Goal: Information Seeking & Learning: Compare options

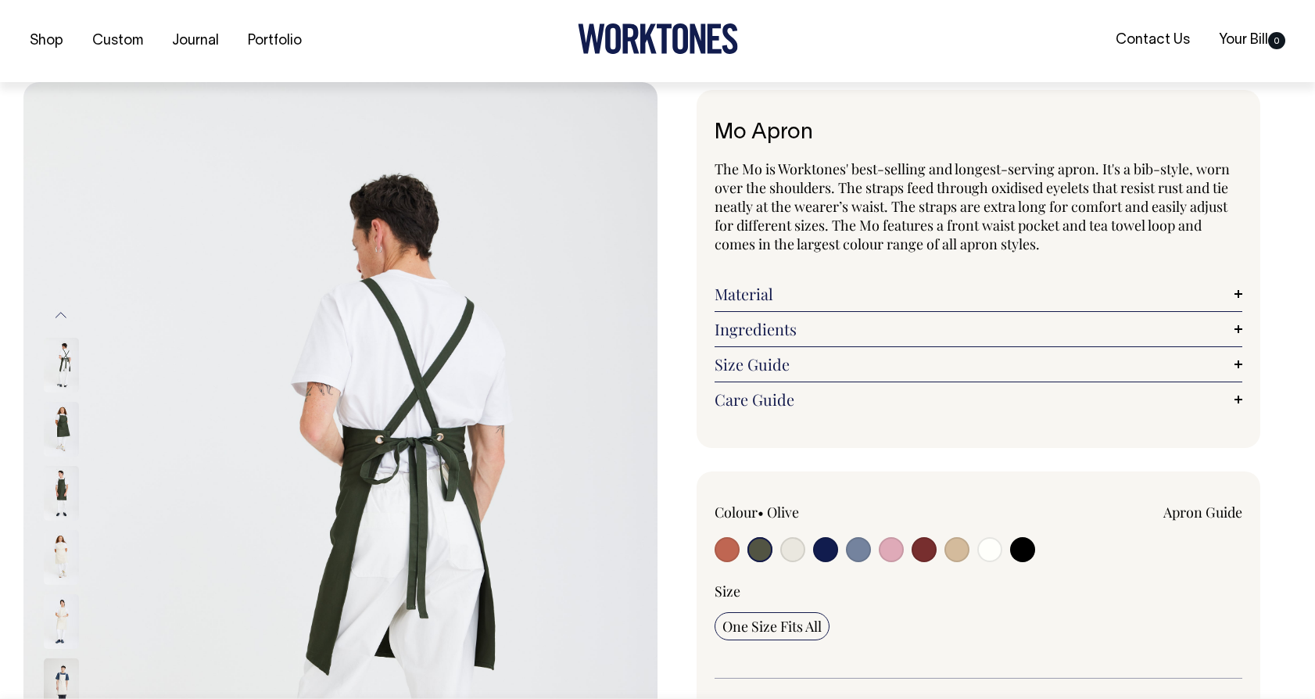
select select "Olive"
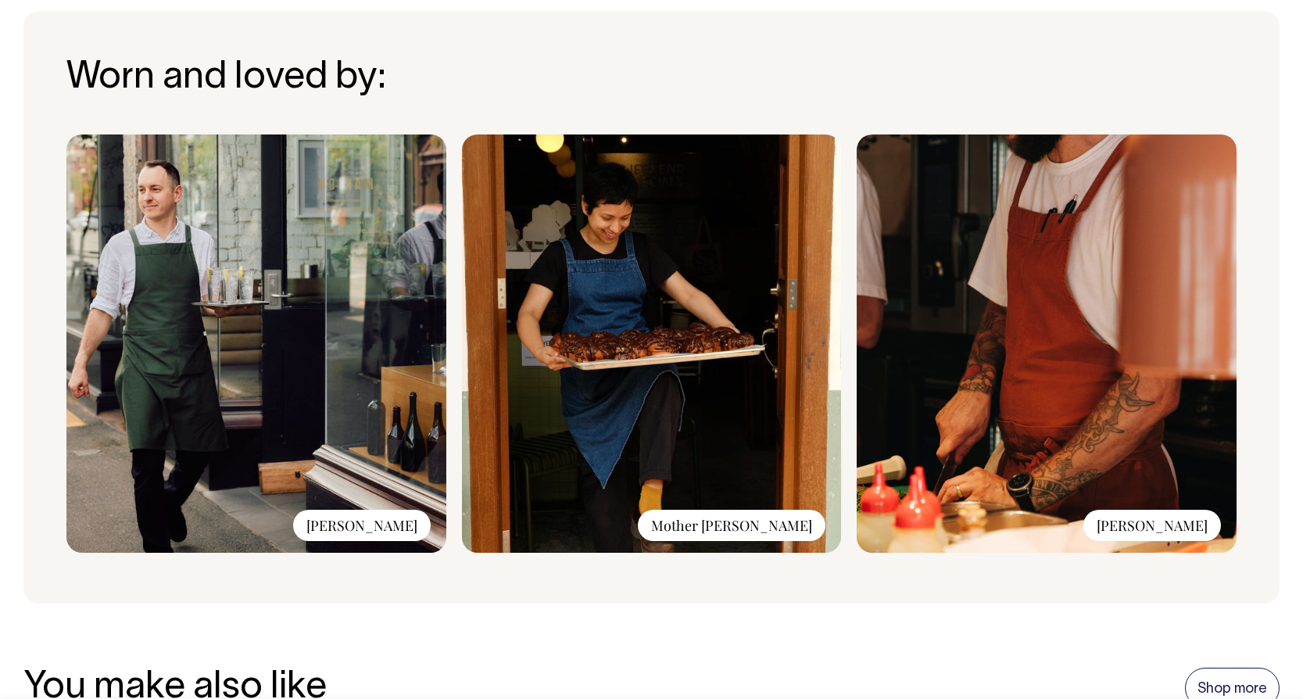
scroll to position [1186, 0]
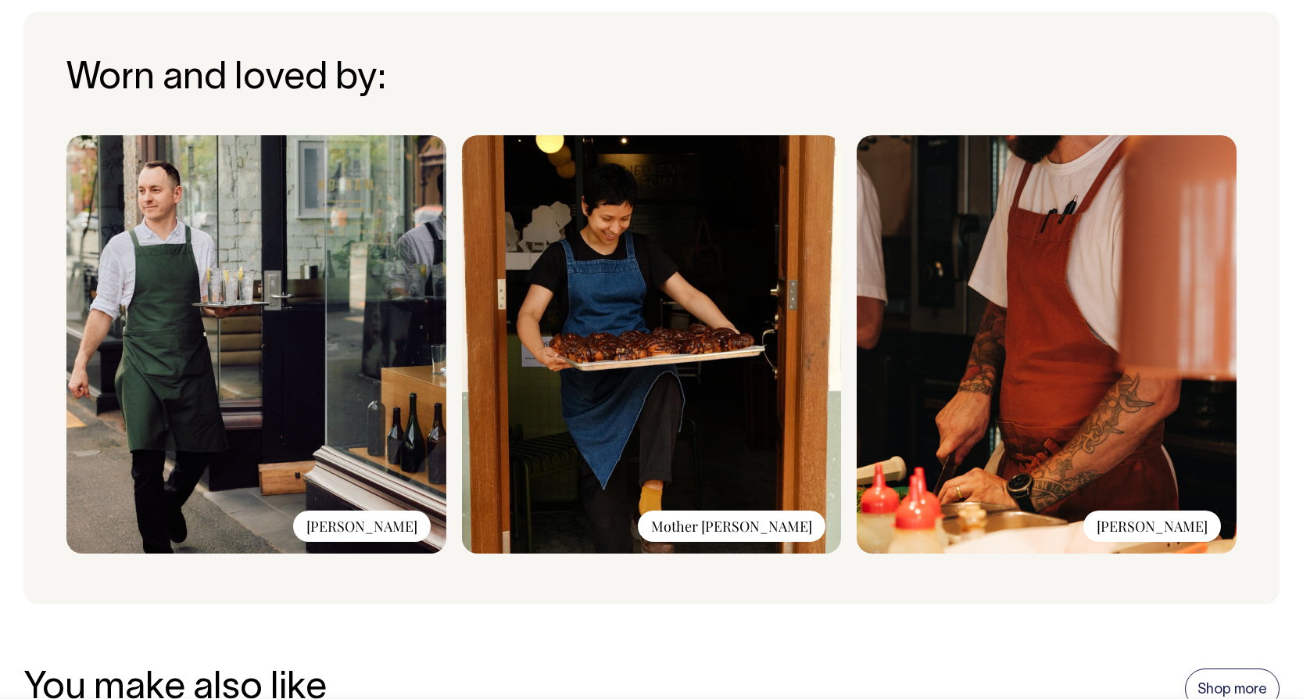
click at [1055, 392] on img at bounding box center [1047, 344] width 380 height 418
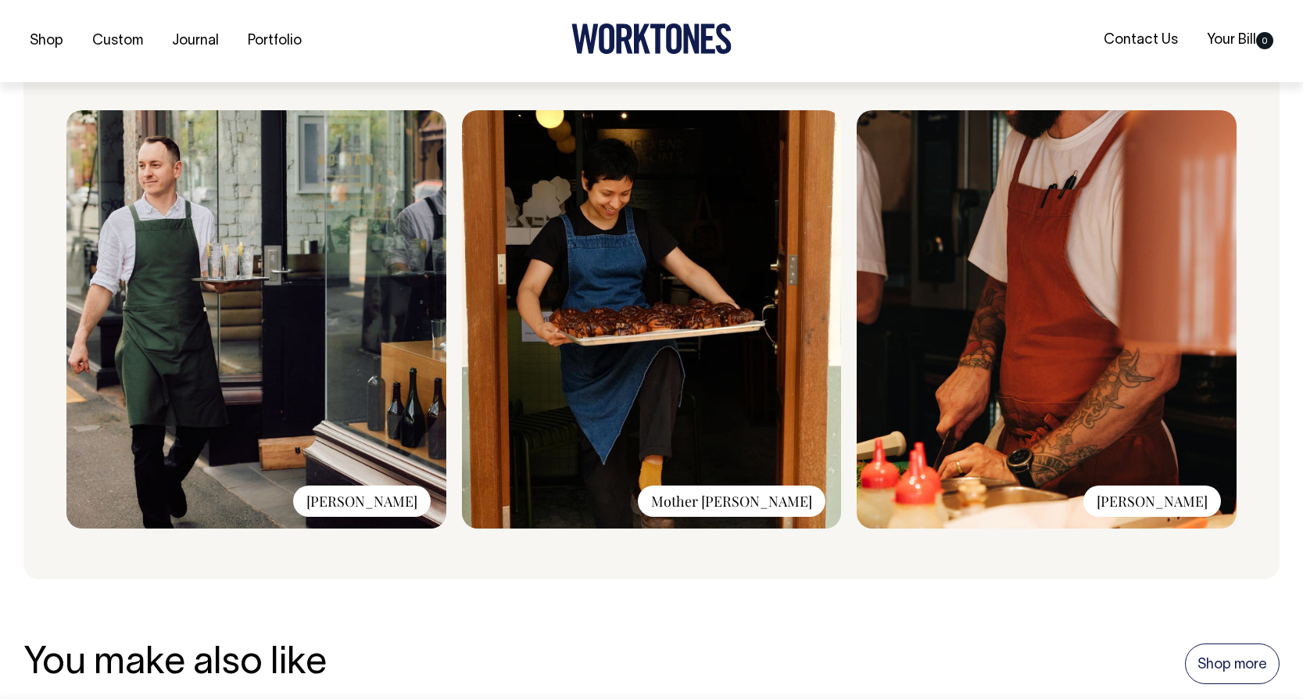
click at [720, 412] on img at bounding box center [652, 319] width 380 height 418
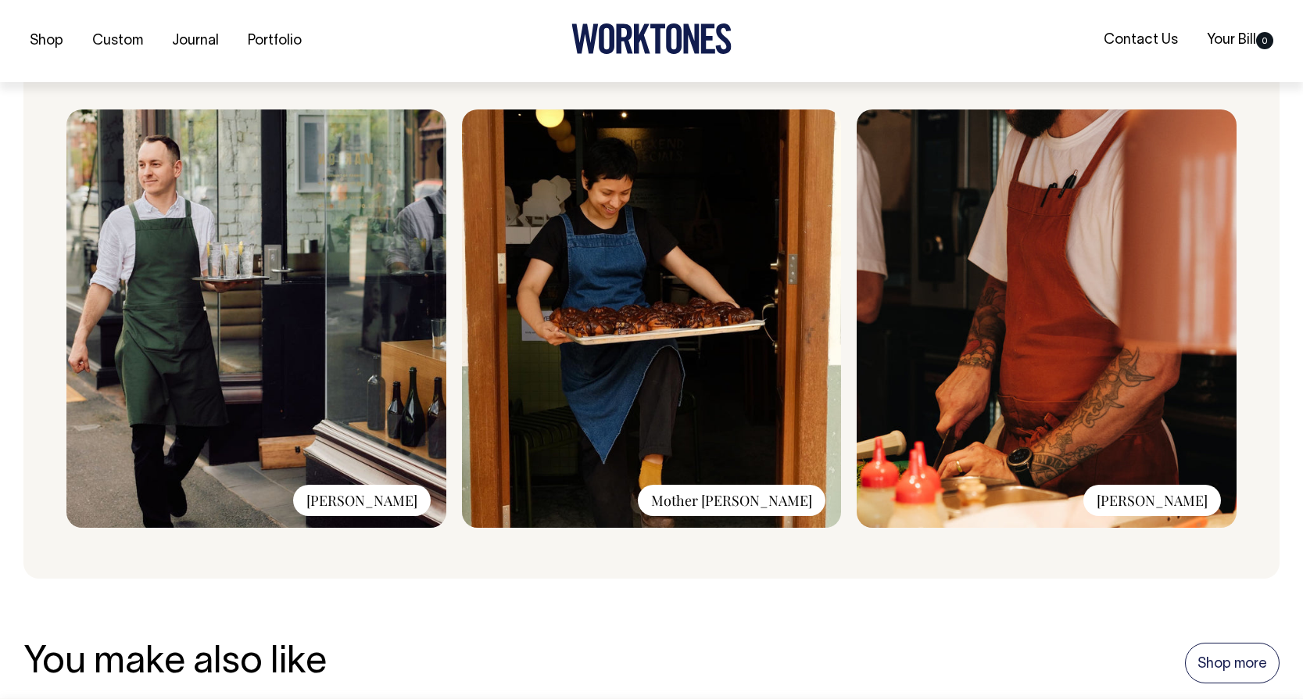
click at [1087, 356] on img at bounding box center [1047, 318] width 380 height 418
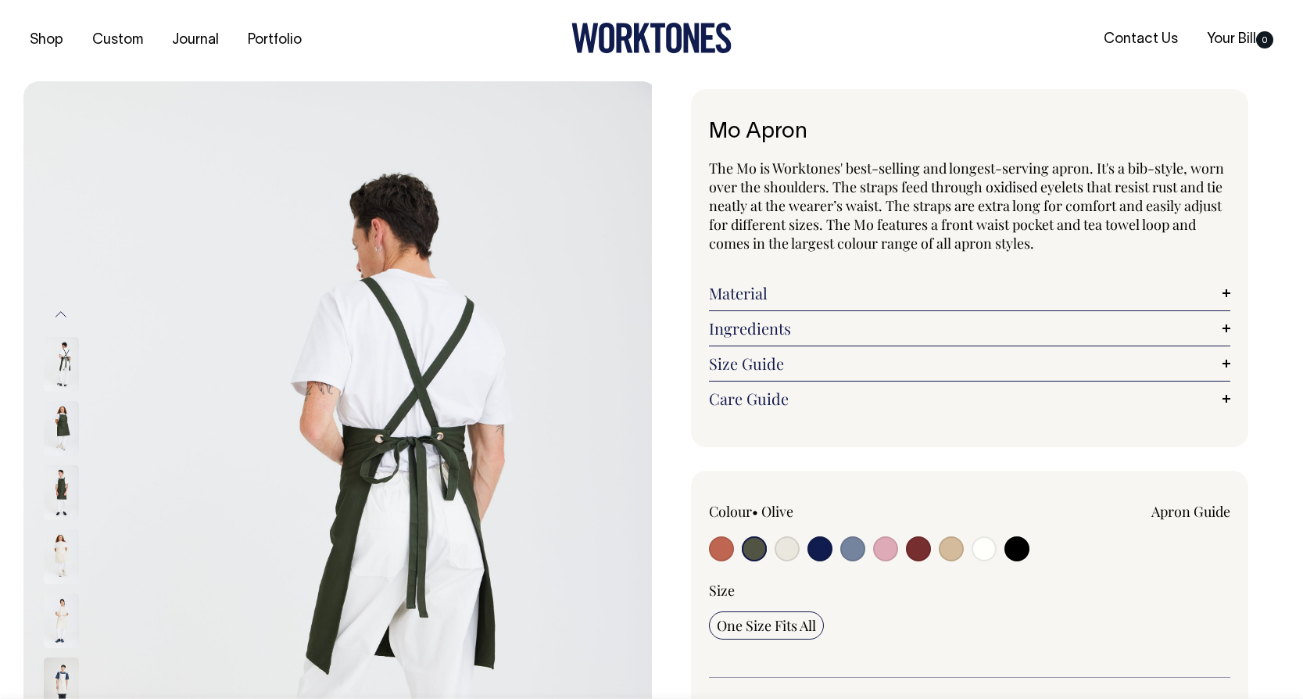
scroll to position [0, 0]
click at [919, 557] on input "radio" at bounding box center [918, 549] width 25 height 25
radio input "true"
select select "Burgundy"
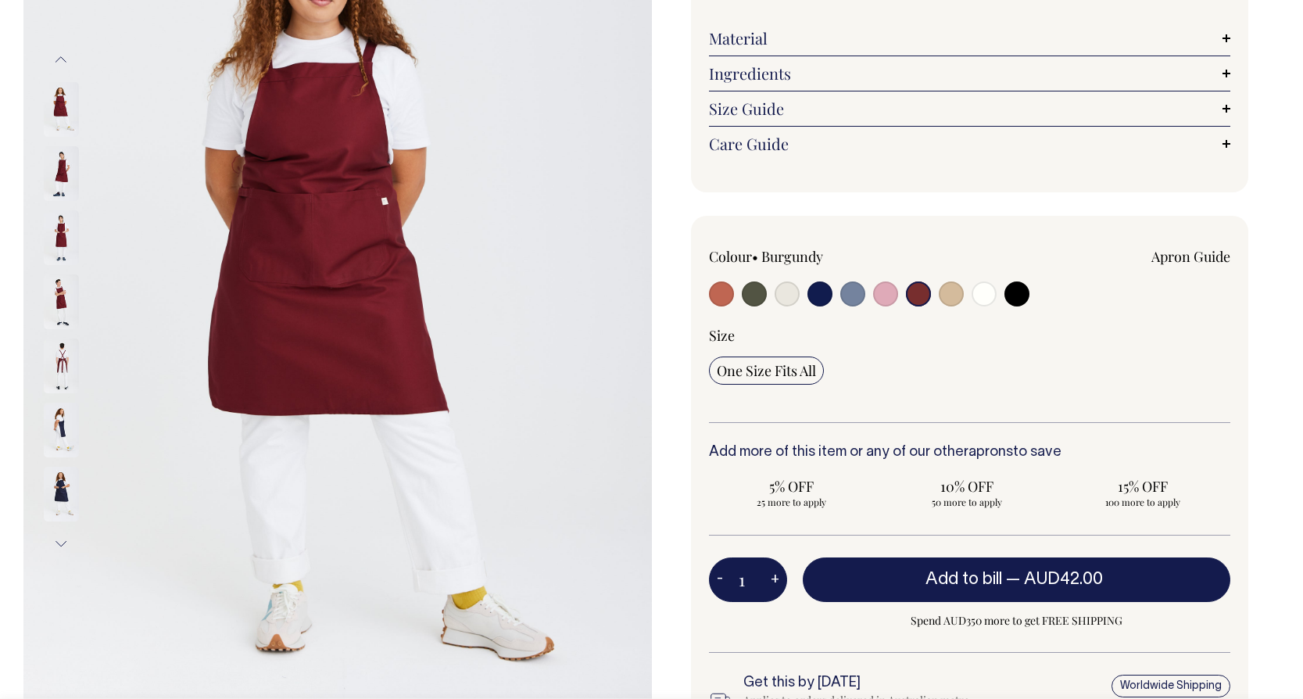
scroll to position [256, 0]
click at [65, 92] on img at bounding box center [61, 108] width 35 height 55
click at [66, 182] on img at bounding box center [61, 172] width 35 height 55
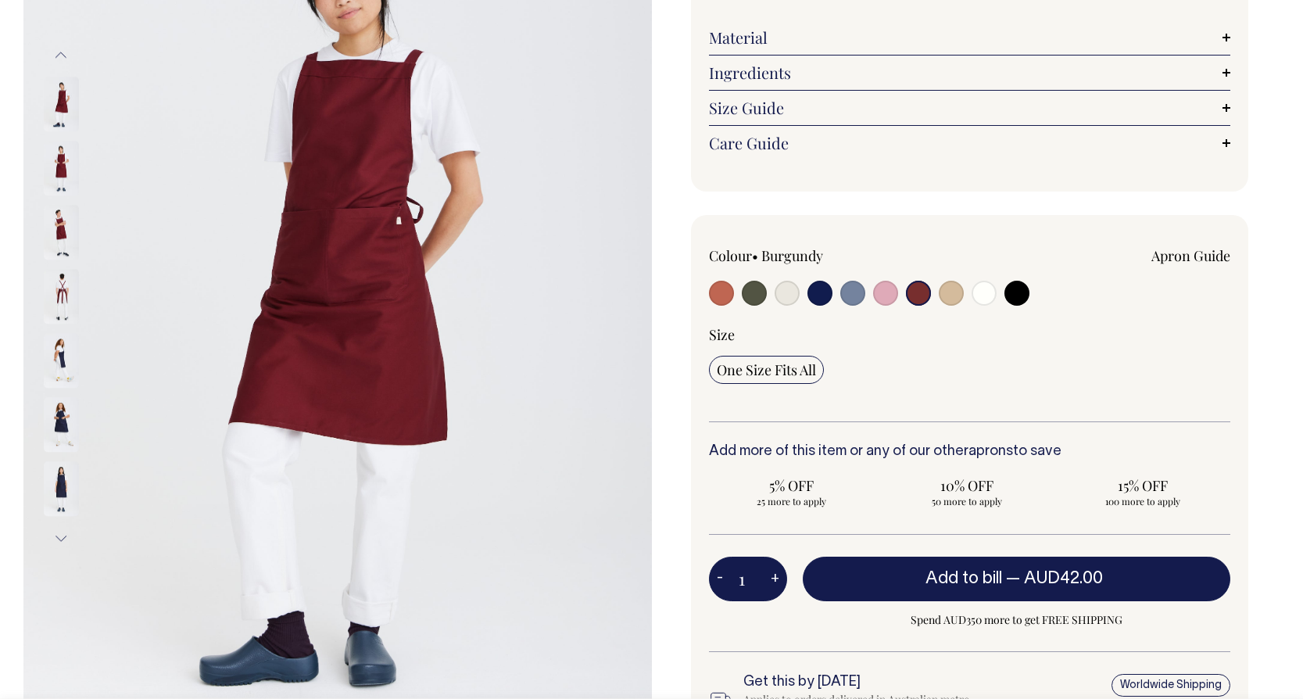
click at [824, 295] on input "radio" at bounding box center [820, 293] width 25 height 25
radio input "true"
select select "Dark Navy"
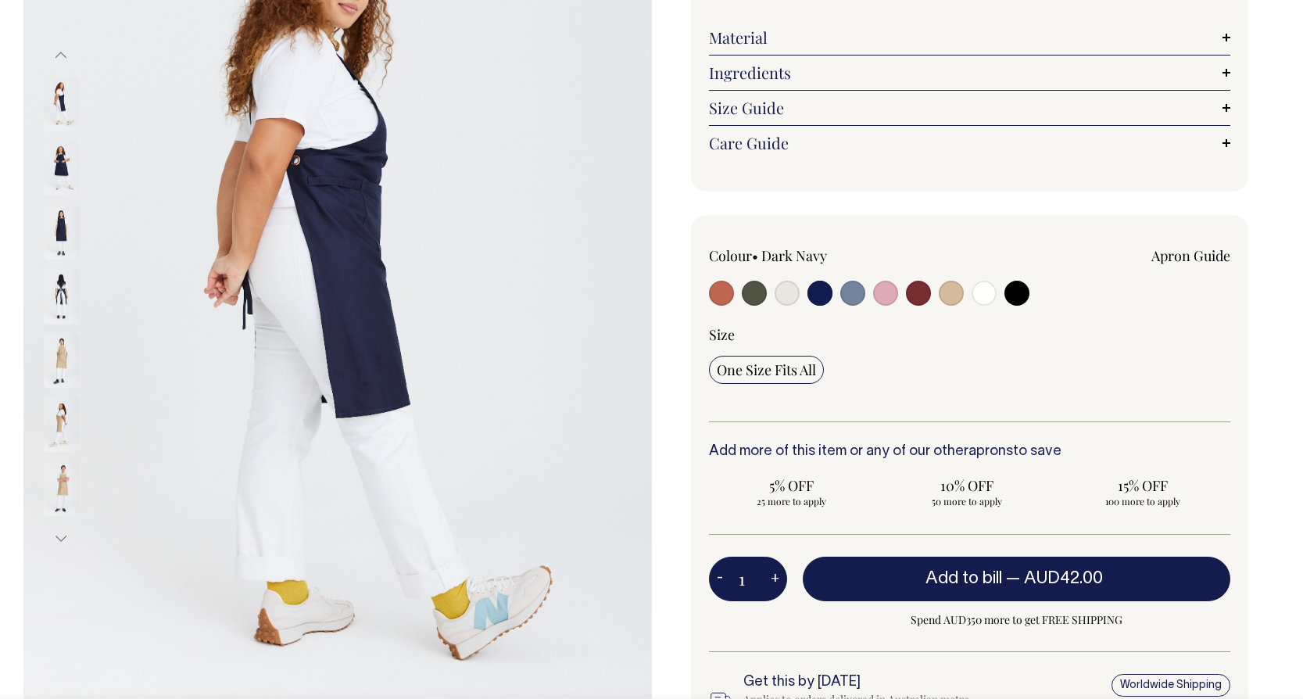
click at [922, 294] on input "radio" at bounding box center [918, 293] width 25 height 25
radio input "true"
select select "Burgundy"
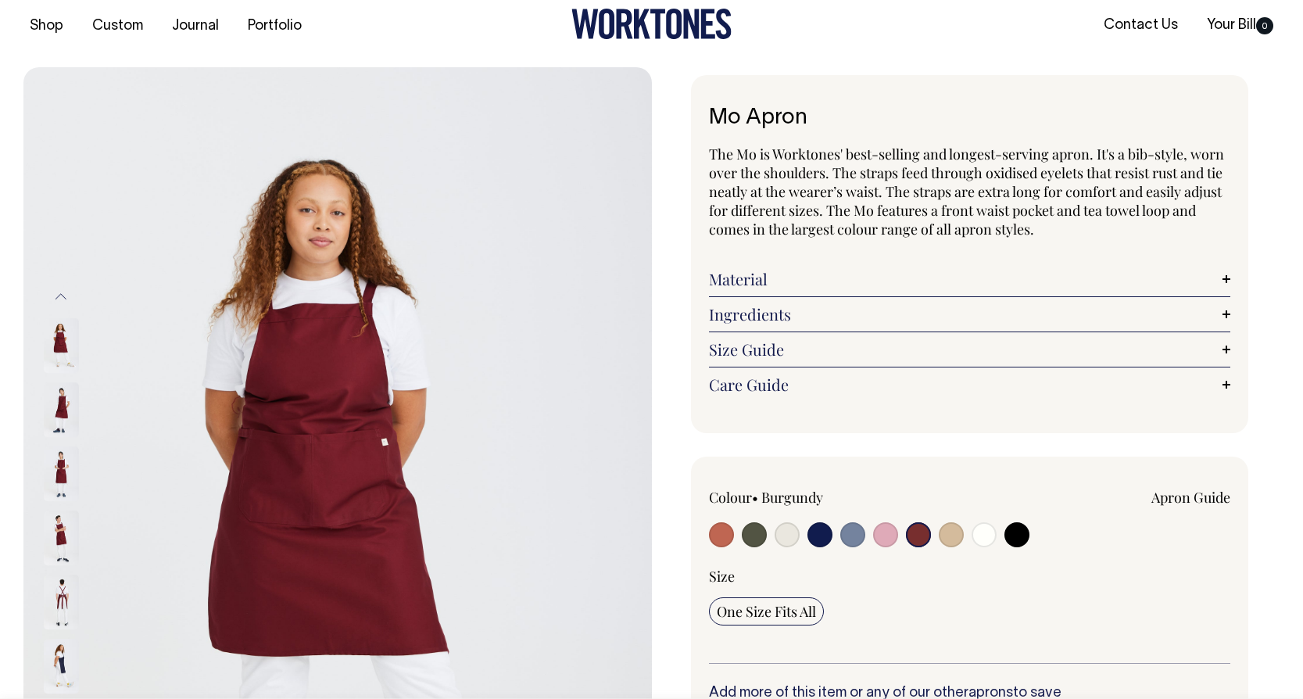
scroll to position [14, 0]
click at [131, 5] on div "Shop Custom Journal Portfolio Contact Us Your Bill 0" at bounding box center [651, 27] width 1303 height 82
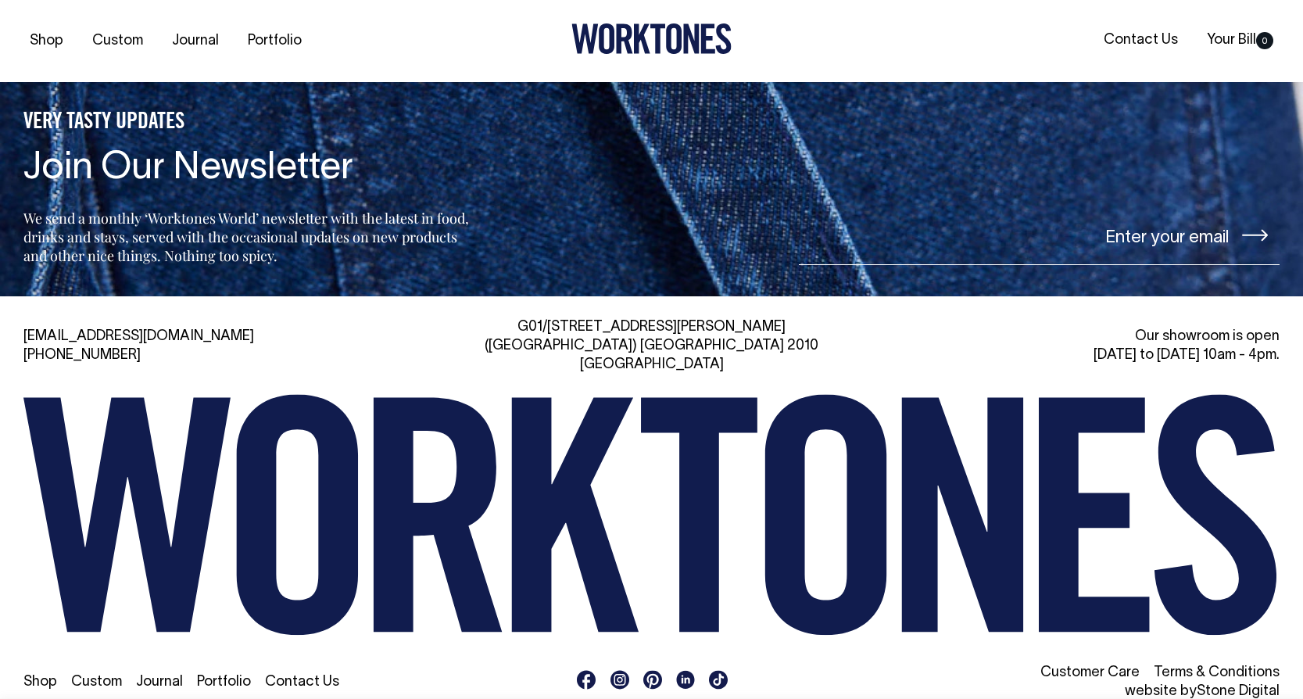
scroll to position [2541, 0]
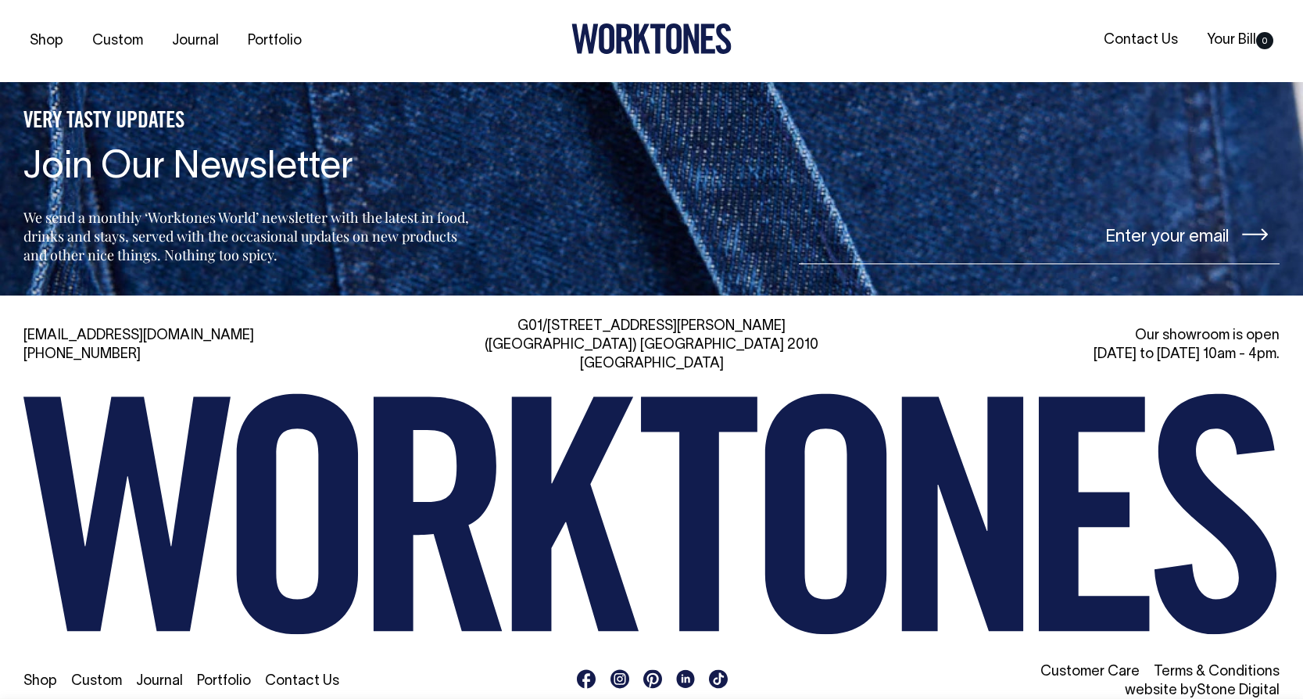
click at [54, 675] on link "Shop" at bounding box center [40, 681] width 34 height 13
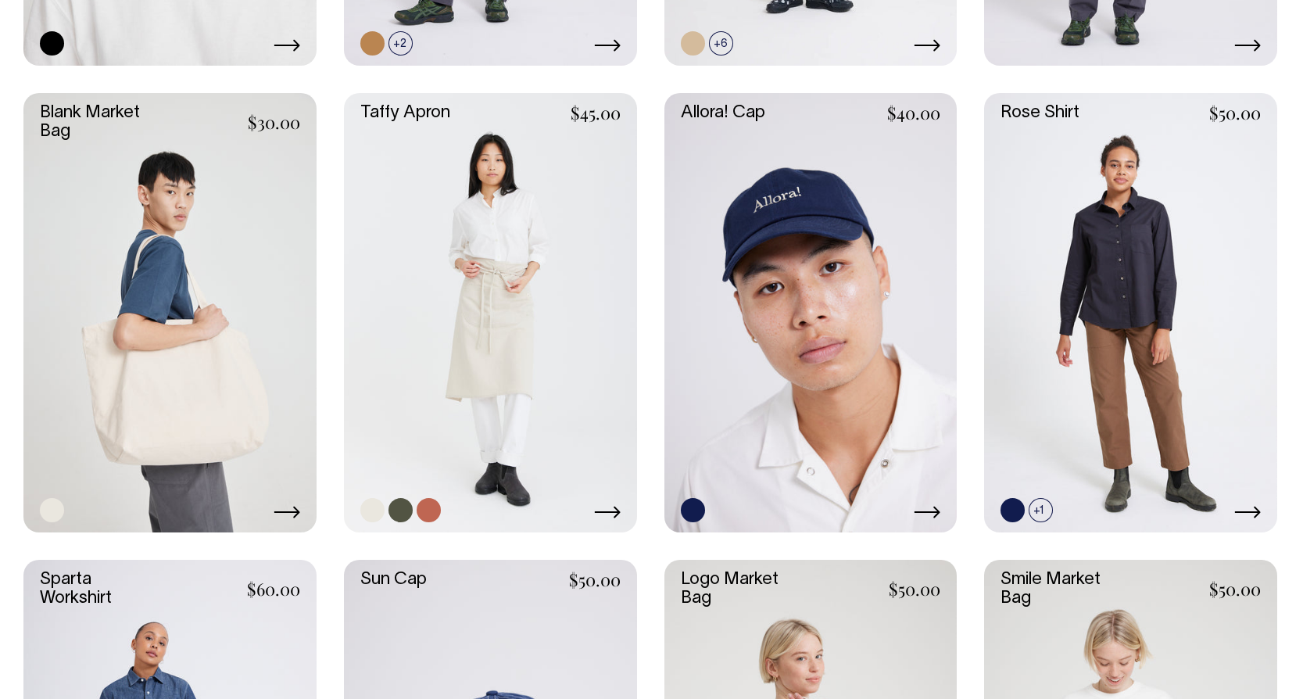
scroll to position [2235, 0]
click at [500, 270] on link at bounding box center [490, 313] width 293 height 439
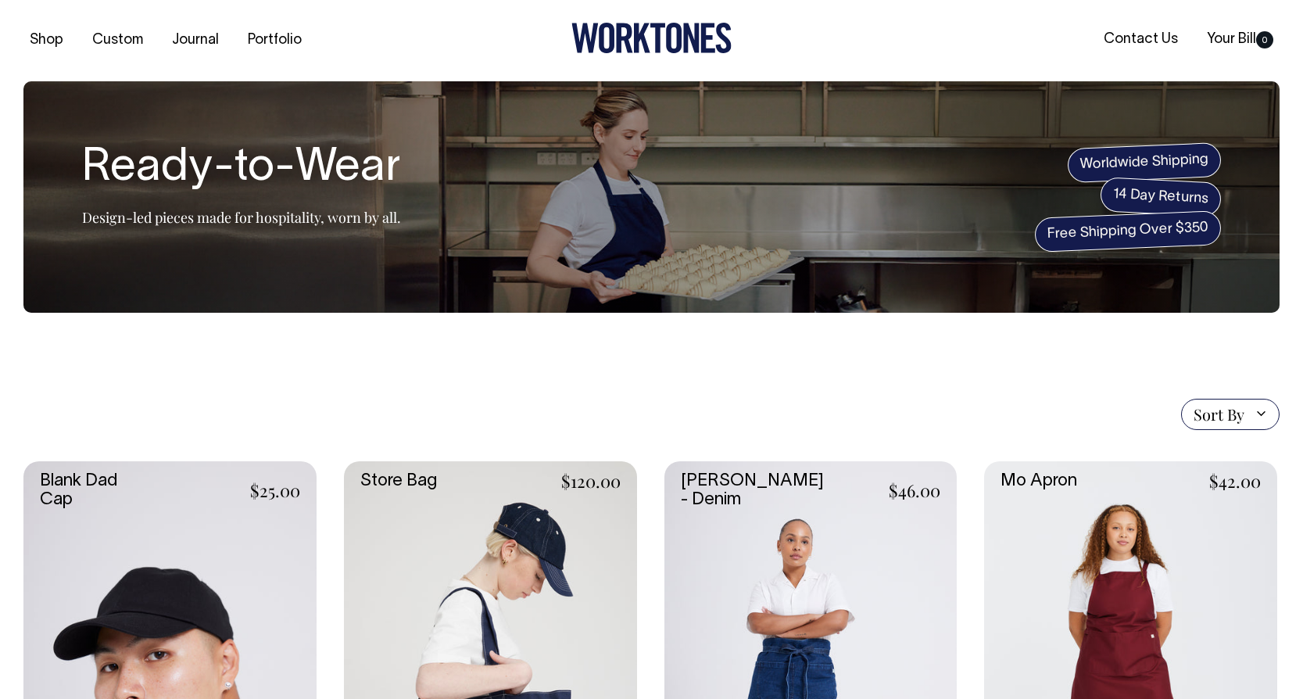
scroll to position [0, 0]
click at [1228, 42] on link "Your Bill 0" at bounding box center [1240, 40] width 79 height 26
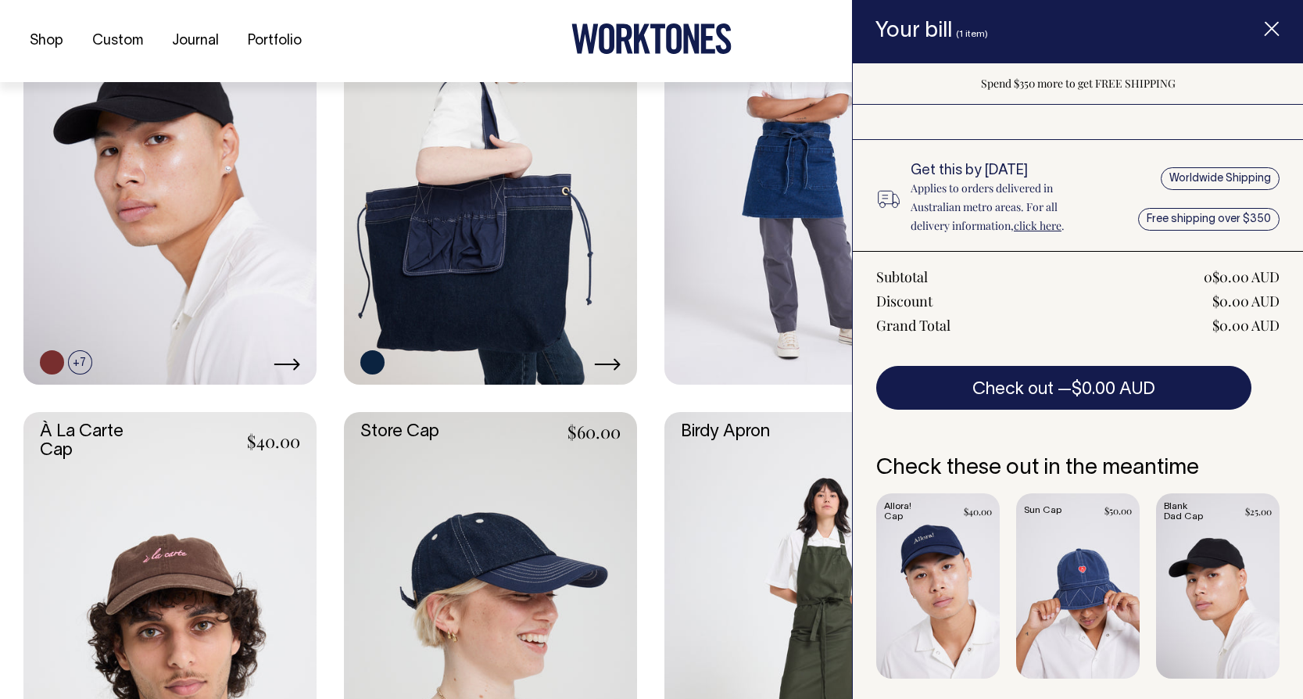
scroll to position [659, 0]
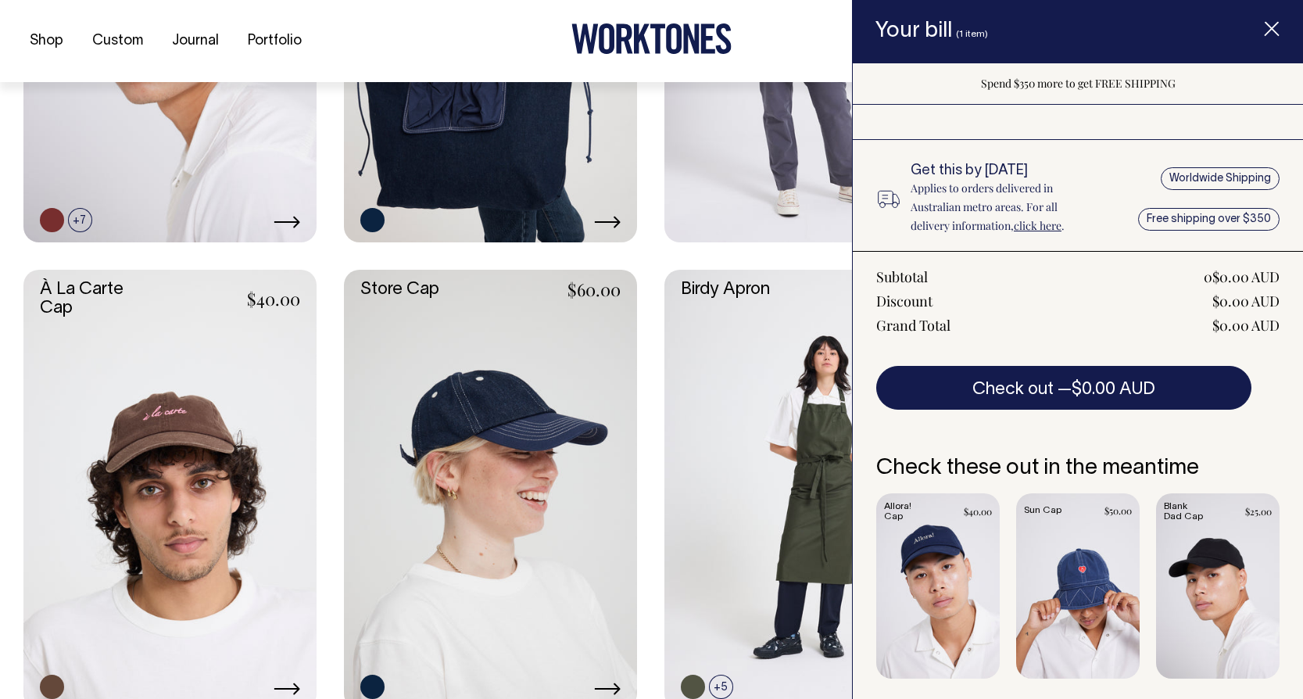
click at [1276, 32] on line "Item added to your cart" at bounding box center [1272, 29] width 13 height 13
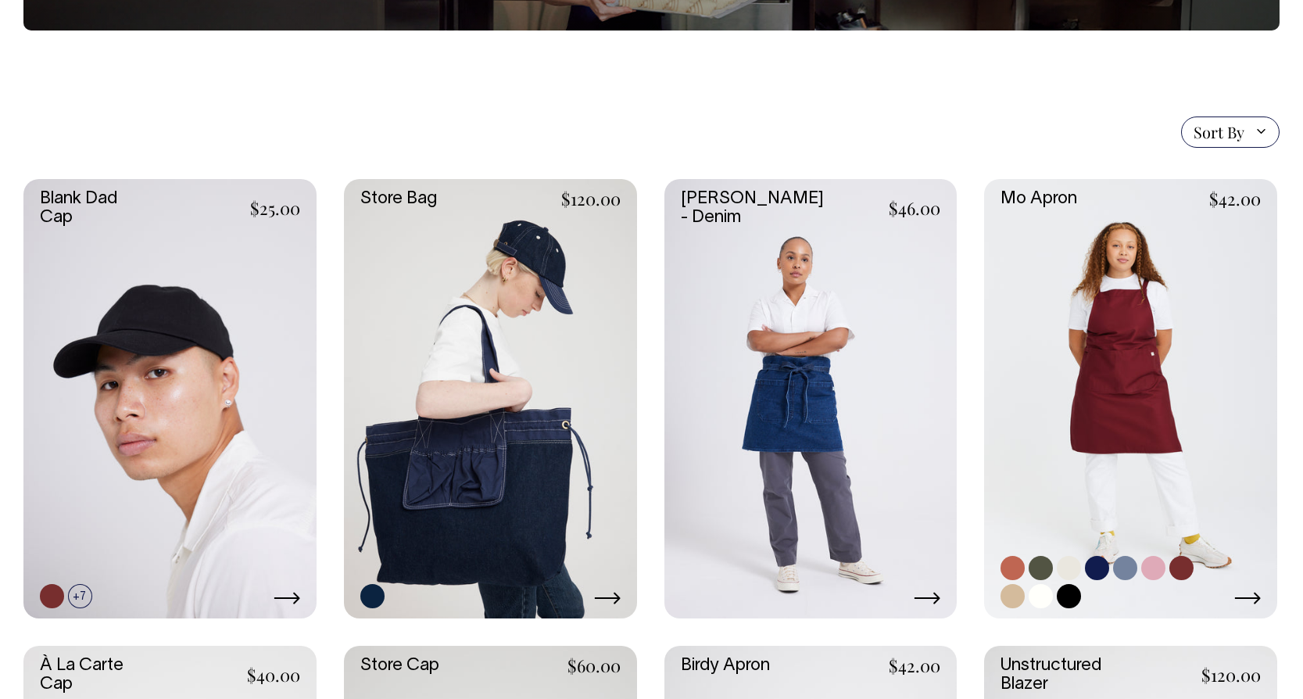
scroll to position [285, 0]
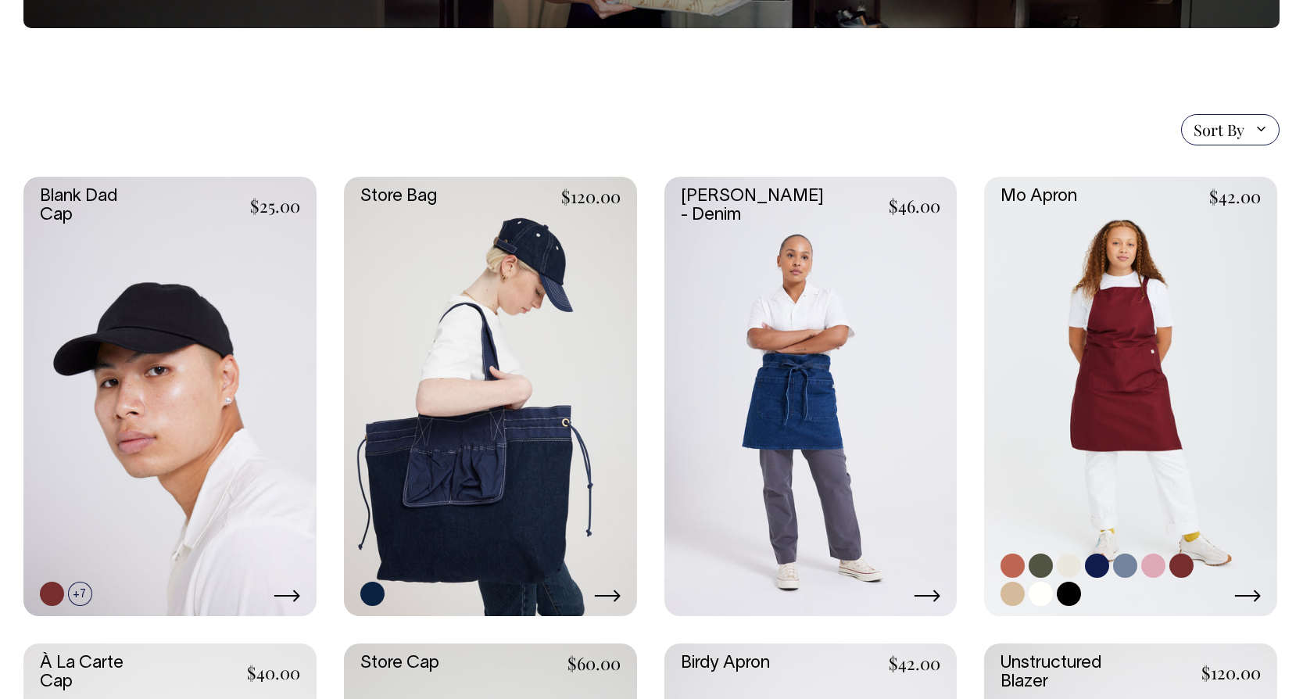
click at [1125, 377] on link at bounding box center [1130, 396] width 293 height 439
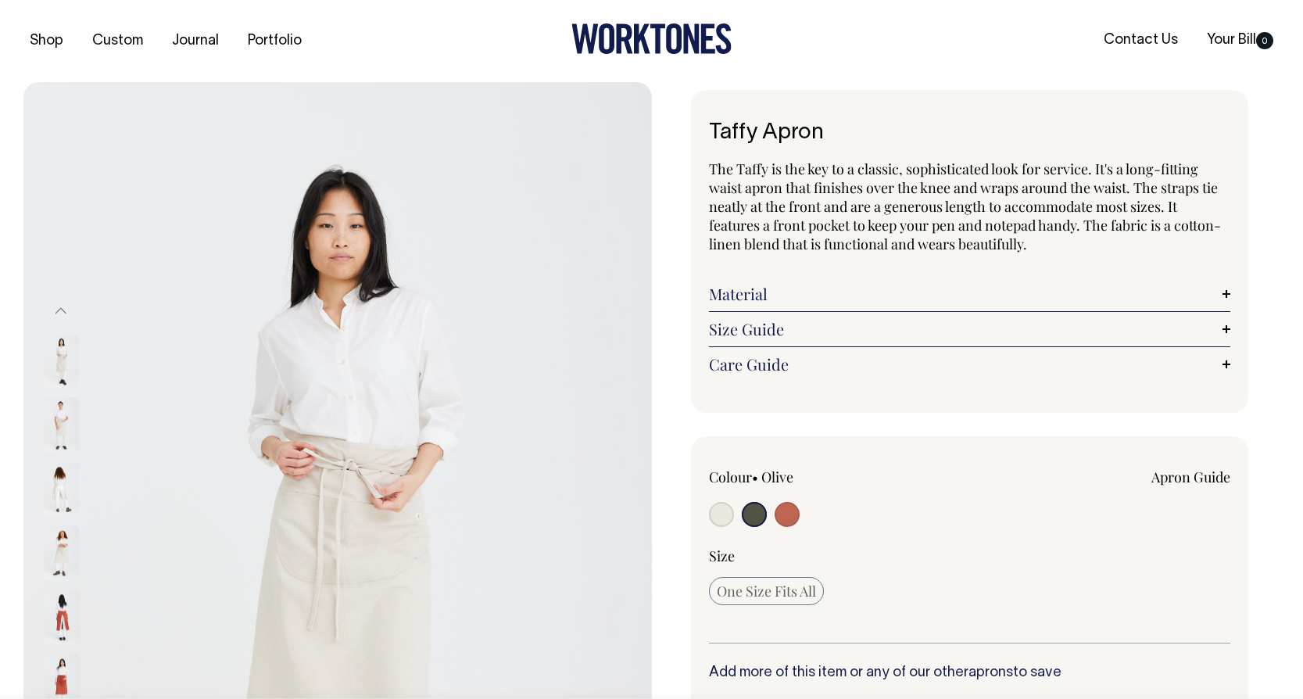
click at [790, 515] on input "radio" at bounding box center [787, 514] width 25 height 25
radio input "true"
select select "Rust"
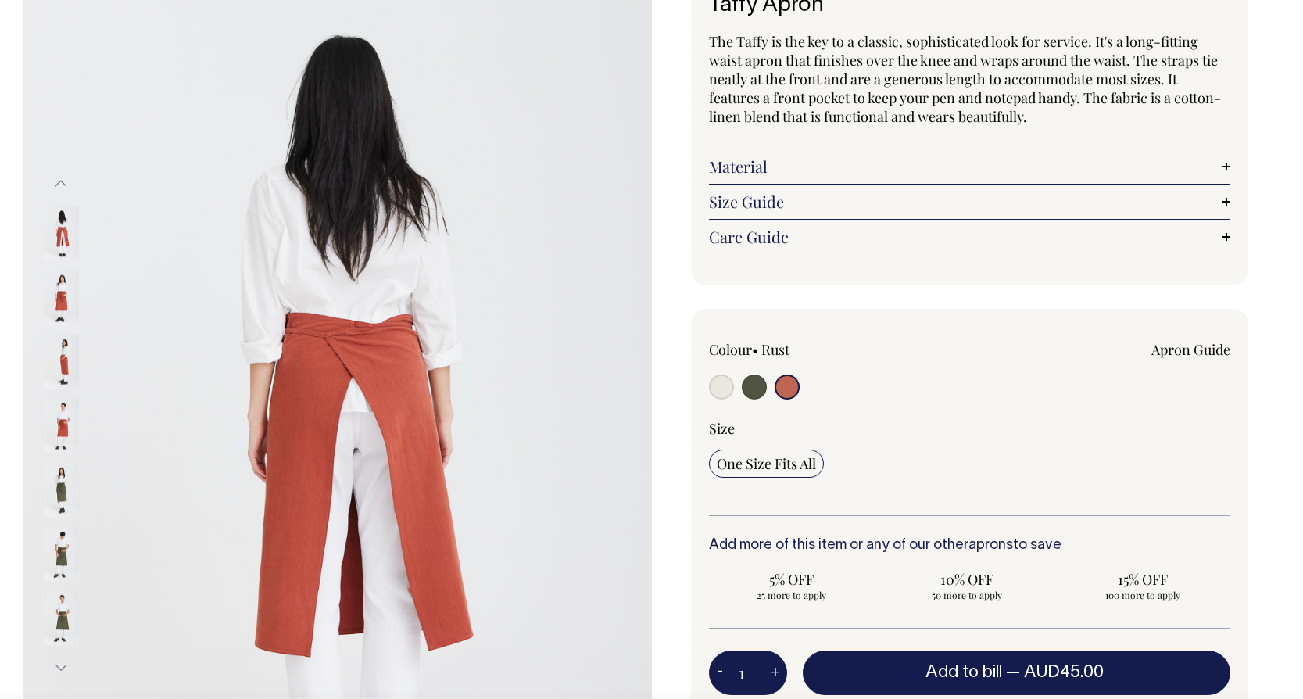
scroll to position [128, 0]
click at [728, 389] on input "radio" at bounding box center [721, 386] width 25 height 25
radio input "true"
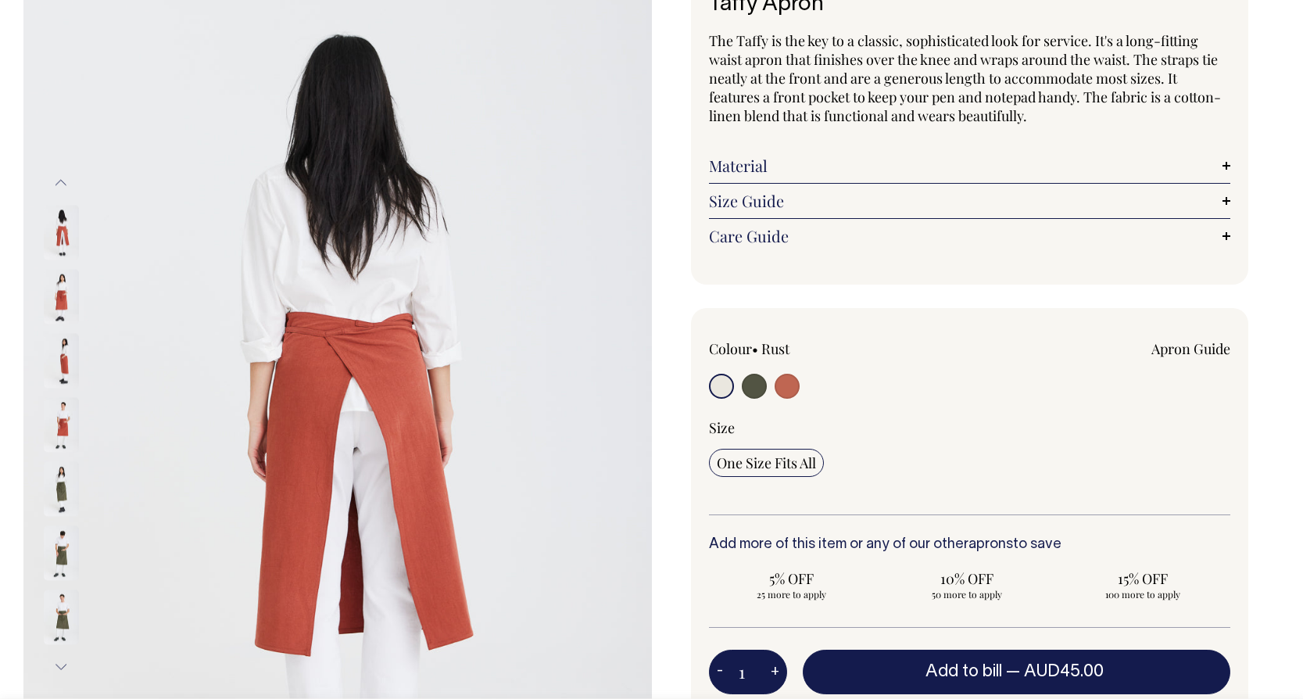
radio input "false"
select select "Natural"
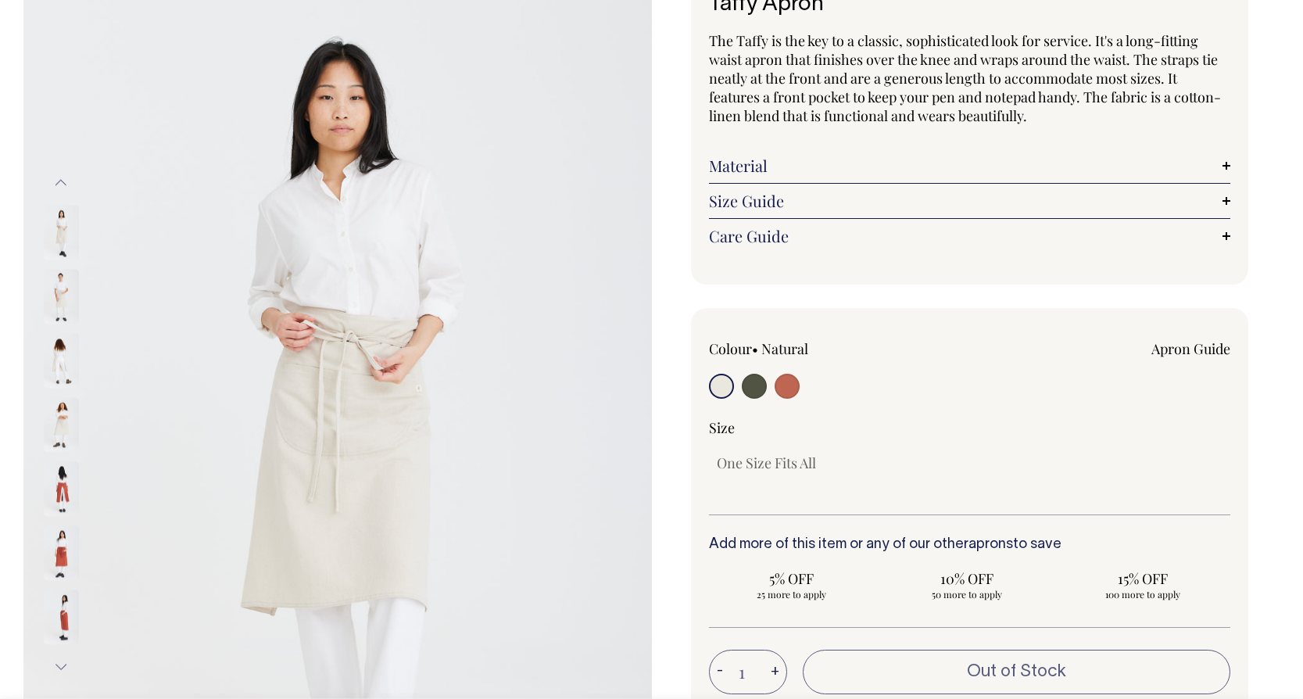
click at [755, 385] on input "radio" at bounding box center [754, 386] width 25 height 25
radio input "true"
select select "Olive"
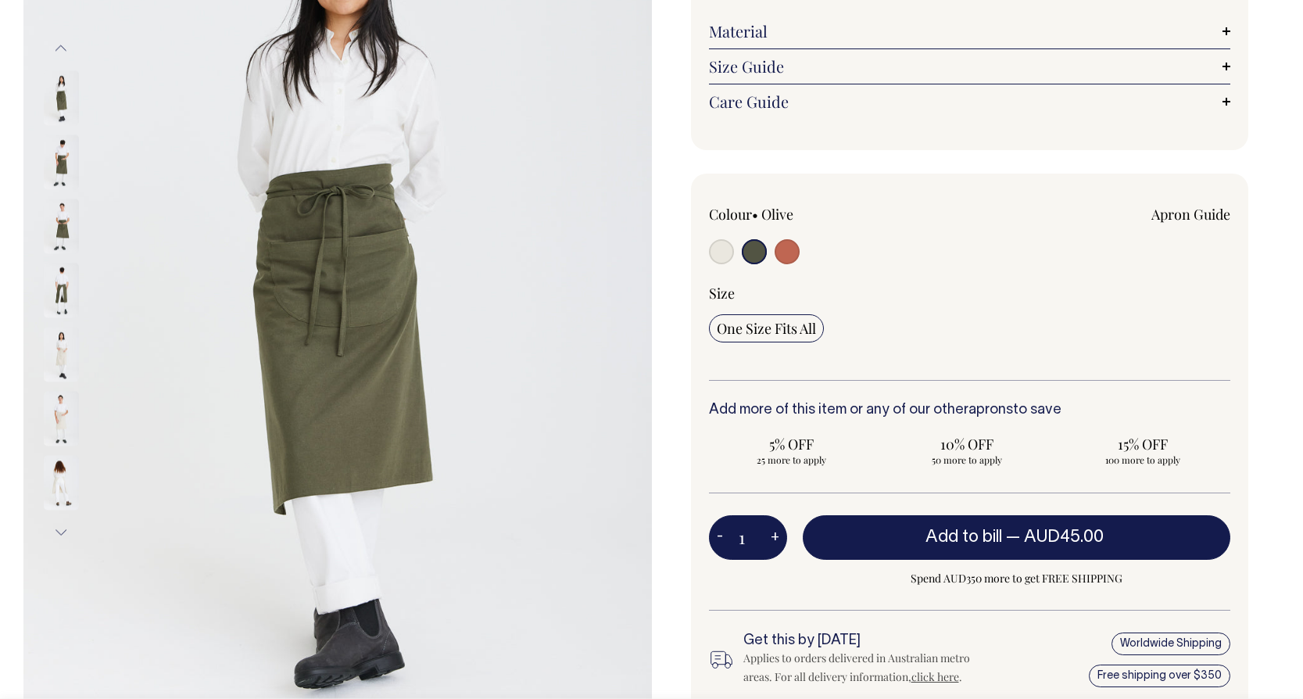
scroll to position [263, 0]
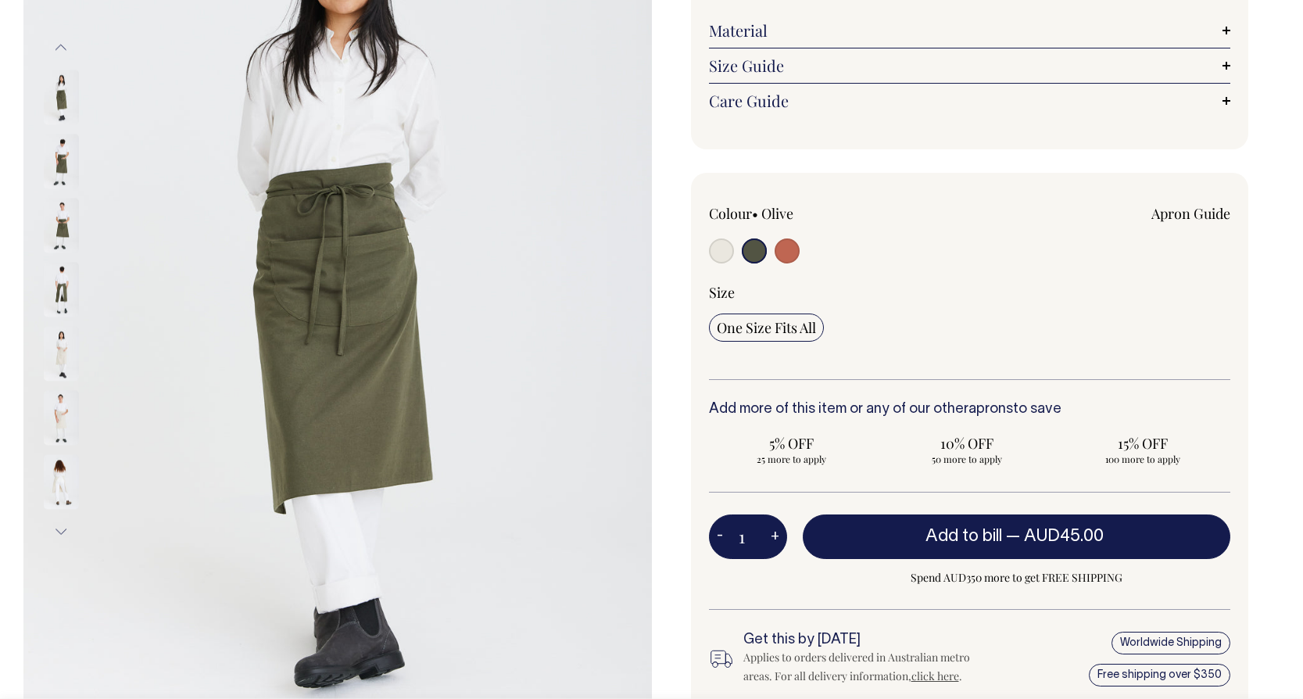
click at [63, 286] on img at bounding box center [61, 289] width 35 height 55
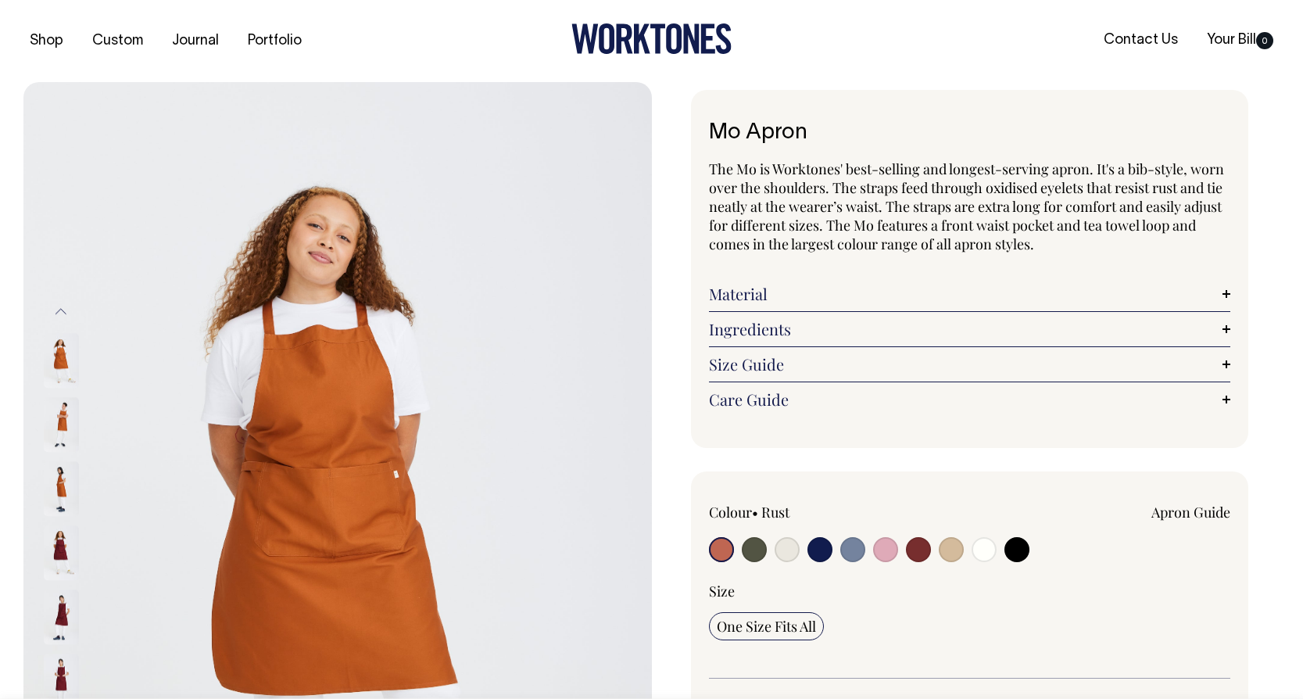
click at [1108, 391] on link "Care Guide" at bounding box center [970, 399] width 522 height 19
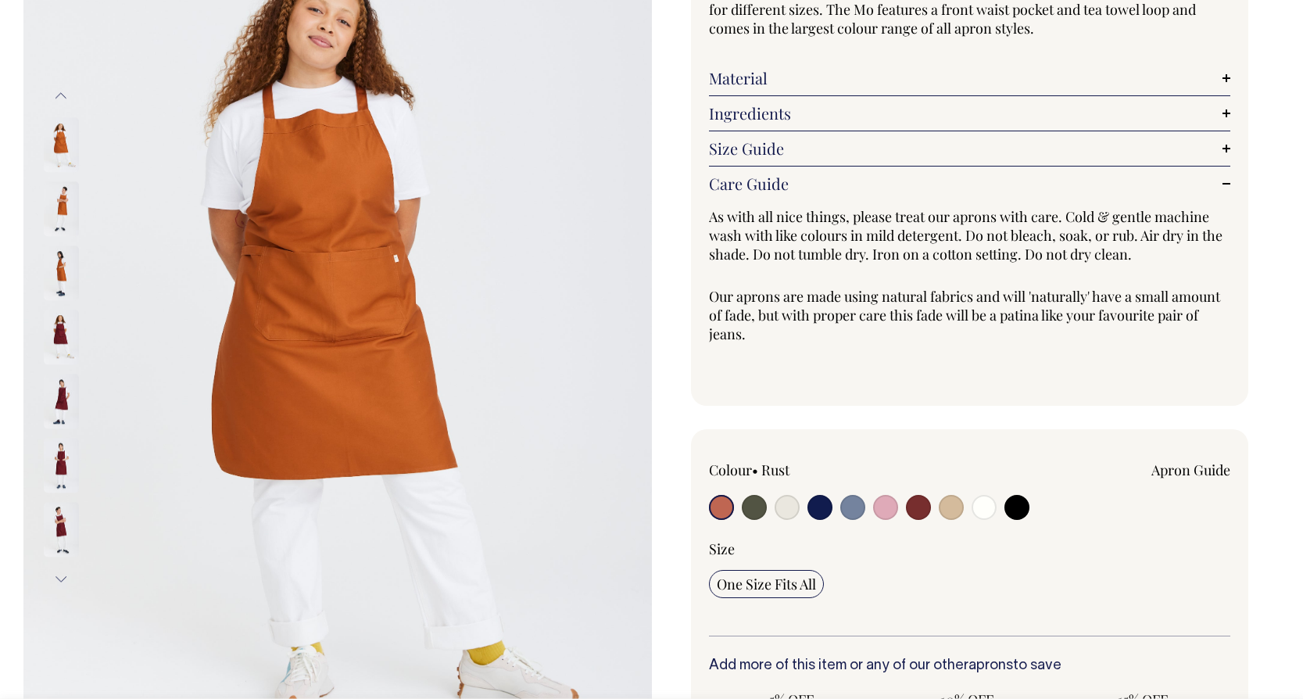
scroll to position [215, 0]
click at [930, 509] on input "radio" at bounding box center [918, 508] width 25 height 25
radio input "true"
select select "Burgundy"
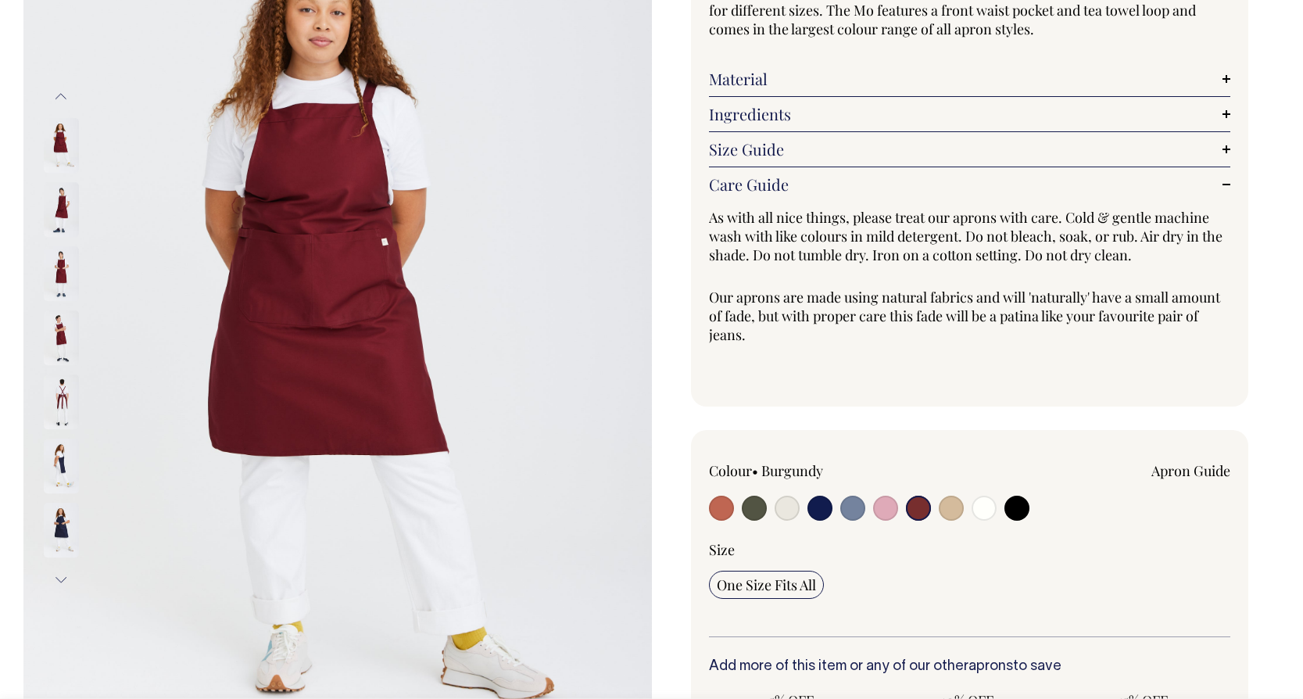
click at [1012, 507] on input "radio" at bounding box center [1016, 508] width 25 height 25
radio input "true"
select select "Black"
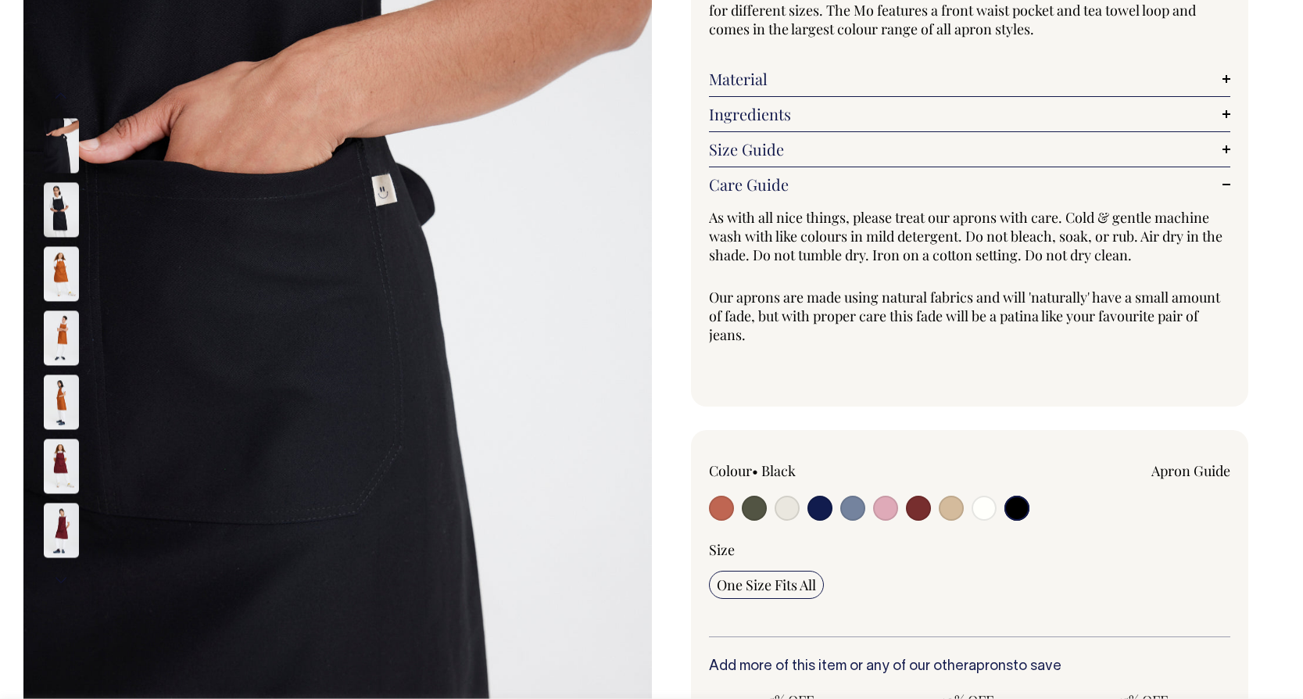
click at [69, 214] on img at bounding box center [61, 209] width 35 height 55
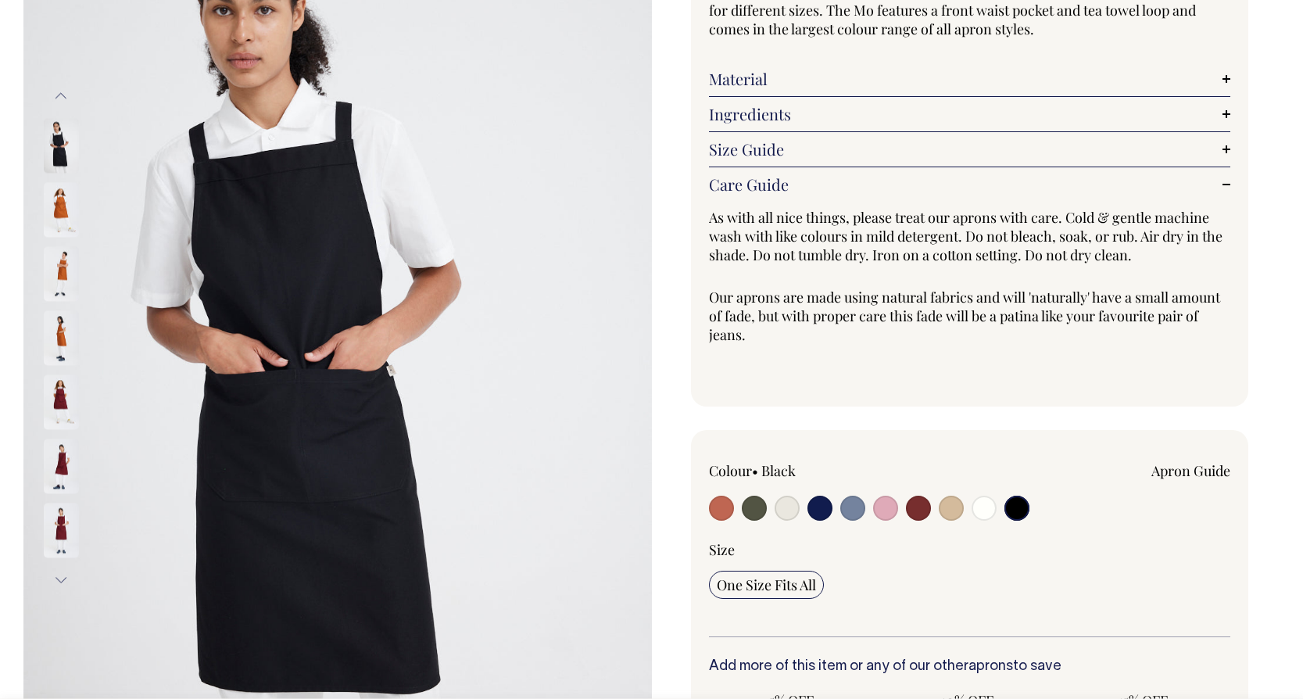
click at [988, 509] on input "radio" at bounding box center [984, 508] width 25 height 25
radio input "true"
select select "Off-White"
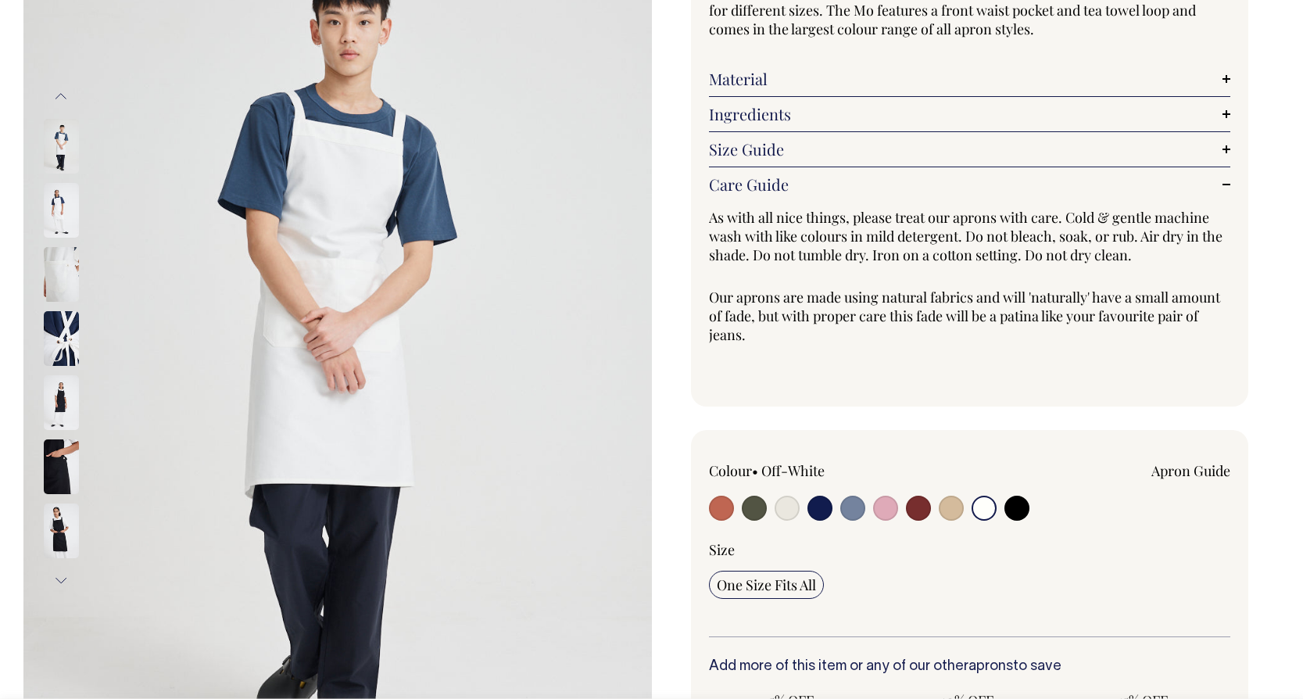
click at [825, 513] on input "radio" at bounding box center [820, 508] width 25 height 25
radio input "true"
select select "Dark Navy"
